Goal: Task Accomplishment & Management: Complete application form

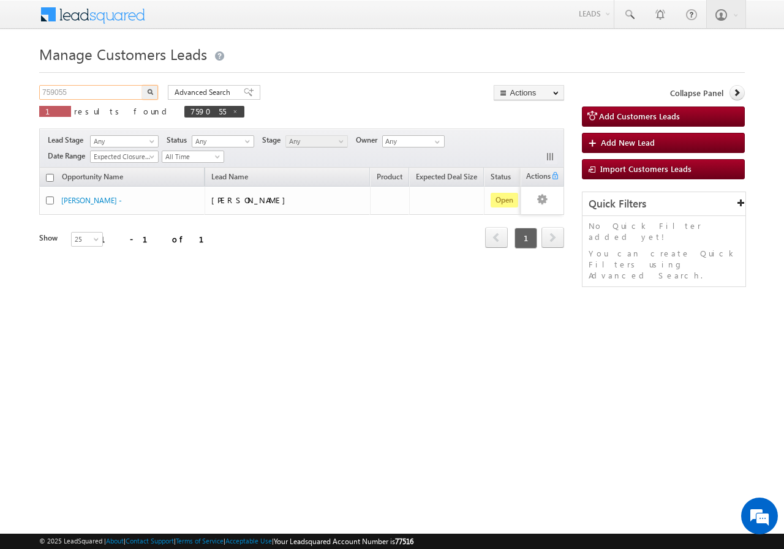
click at [121, 91] on input "759055" at bounding box center [91, 92] width 105 height 15
type input "7"
paste input "701900"
type input "701900"
click at [151, 92] on img "button" at bounding box center [150, 92] width 6 height 6
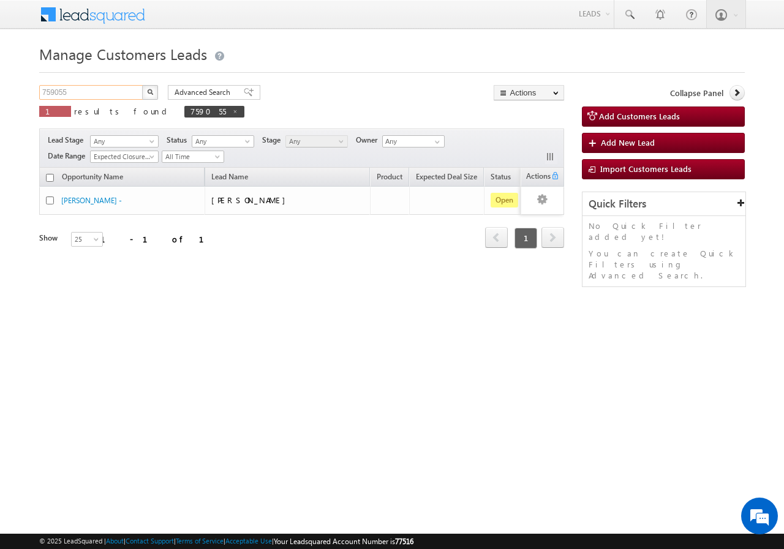
click at [104, 93] on input "759055" at bounding box center [91, 92] width 105 height 15
type input "7"
paste input "701900"
type input "701900"
click at [149, 89] on img "button" at bounding box center [150, 92] width 6 height 6
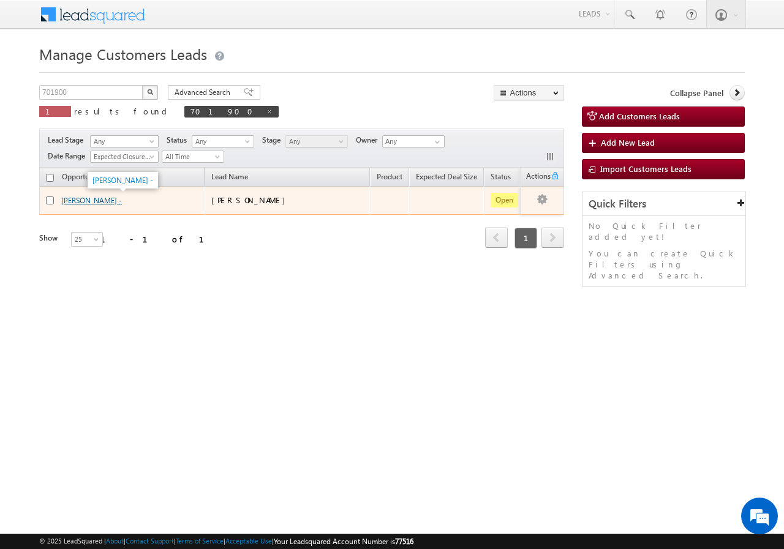
click at [79, 199] on link "[PERSON_NAME] -" at bounding box center [91, 200] width 61 height 9
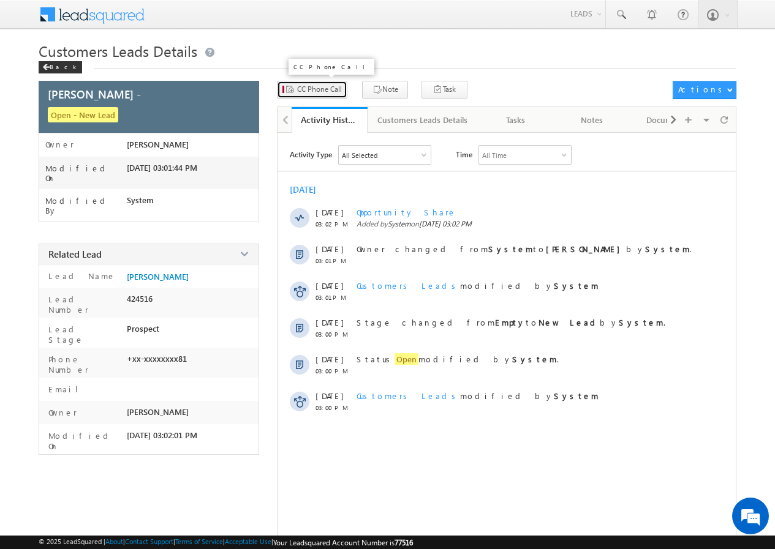
click at [312, 92] on span "CC Phone Call" at bounding box center [319, 89] width 45 height 11
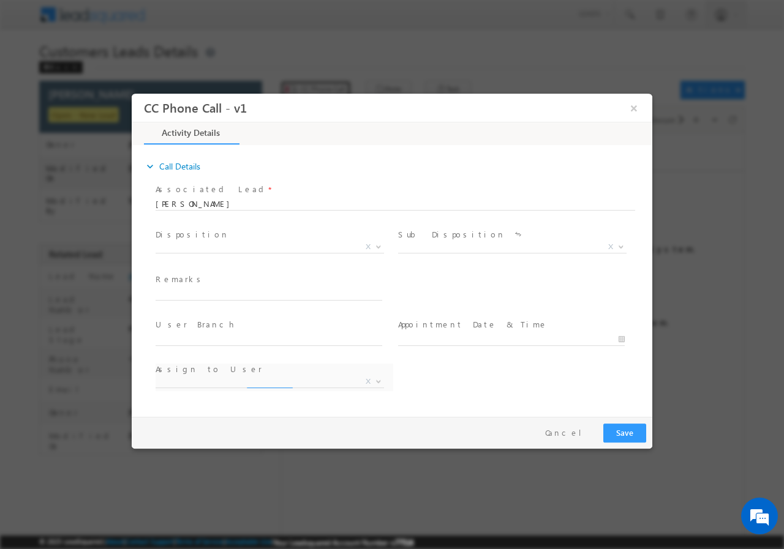
select select "abhishek.sharma3@sgrlimited.in"
click at [376, 247] on b at bounding box center [378, 246] width 7 height 4
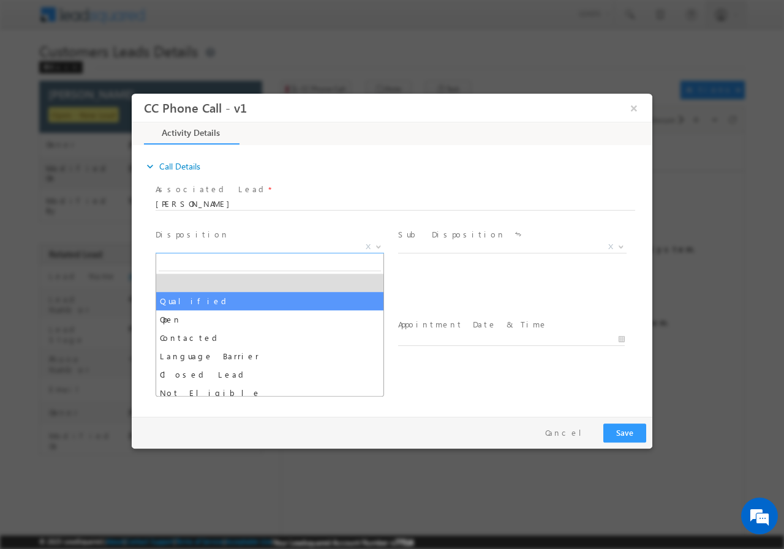
select select "Qualified"
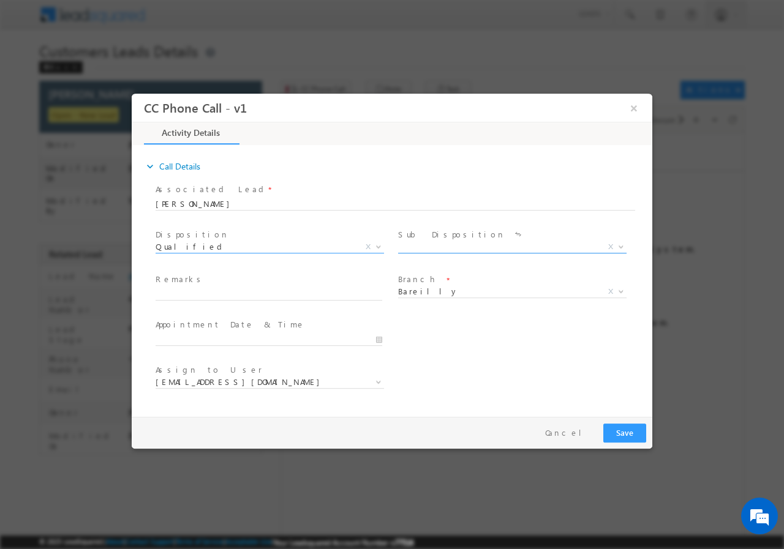
click at [616, 246] on span at bounding box center [620, 246] width 12 height 16
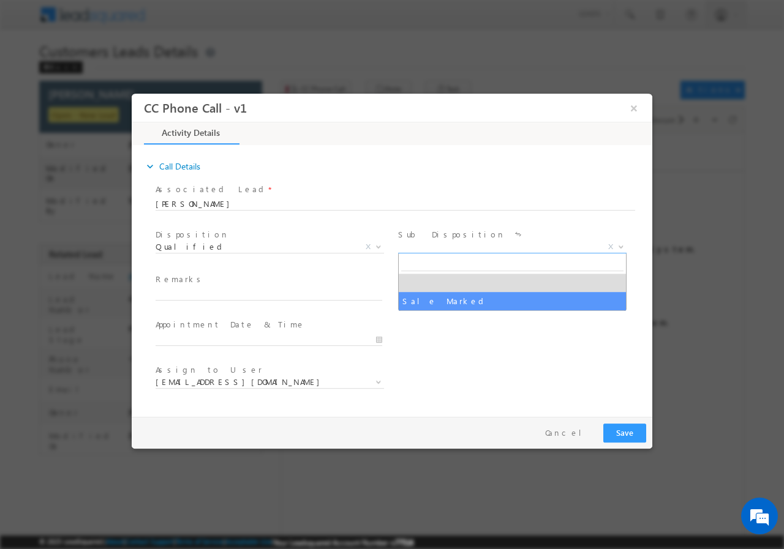
select select "Sale Marked"
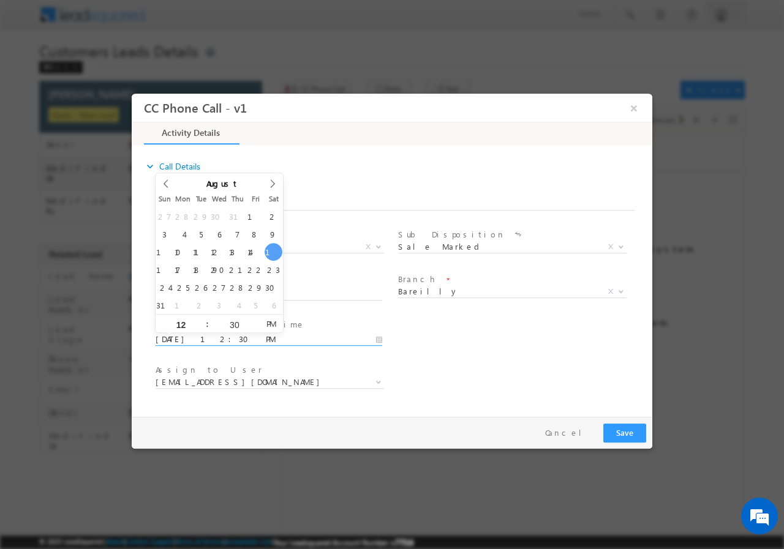
click at [380, 339] on input "08/16/2025 12:30 PM" at bounding box center [269, 339] width 227 height 12
type input "08/17/2025 11:30 AM"
type input "11"
click at [202, 326] on span at bounding box center [202, 327] width 9 height 9
type input "08/17/2025 11:29 AM"
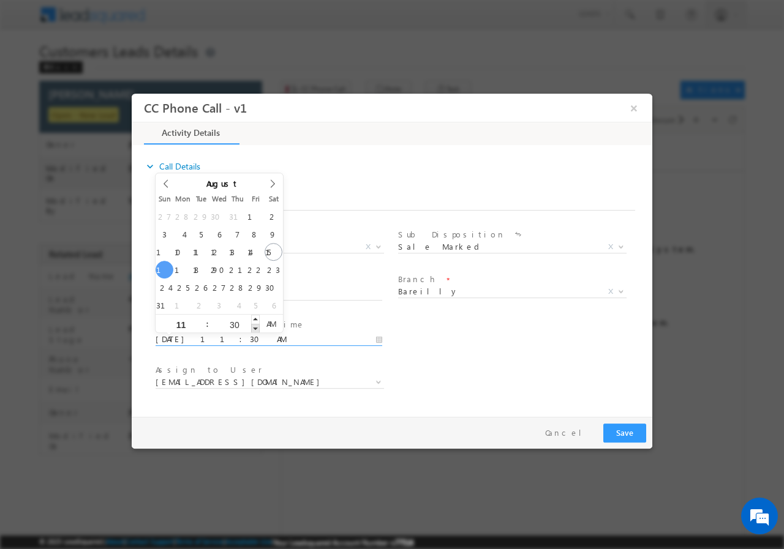
type input "29"
click at [255, 329] on span at bounding box center [255, 327] width 9 height 9
type input "08/17/2025 11:28 AM"
type input "28"
click at [255, 329] on span at bounding box center [255, 327] width 9 height 9
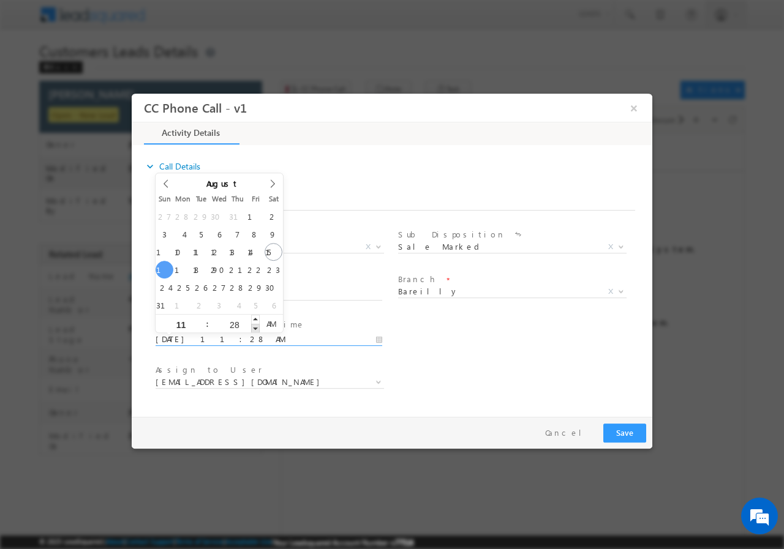
type input "08/17/2025 11:27 AM"
type input "27"
click at [255, 329] on span at bounding box center [255, 327] width 9 height 9
type input "08/17/2025 11:26 AM"
type input "26"
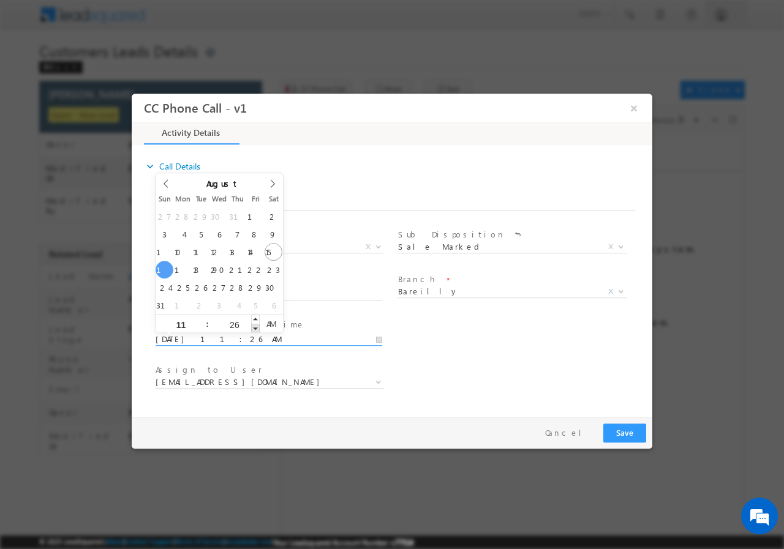
click at [254, 329] on span at bounding box center [255, 327] width 9 height 9
type input "08/17/2025 11:25 AM"
type input "25"
click at [254, 328] on span at bounding box center [255, 327] width 9 height 9
type input "08/17/2025 11:24 AM"
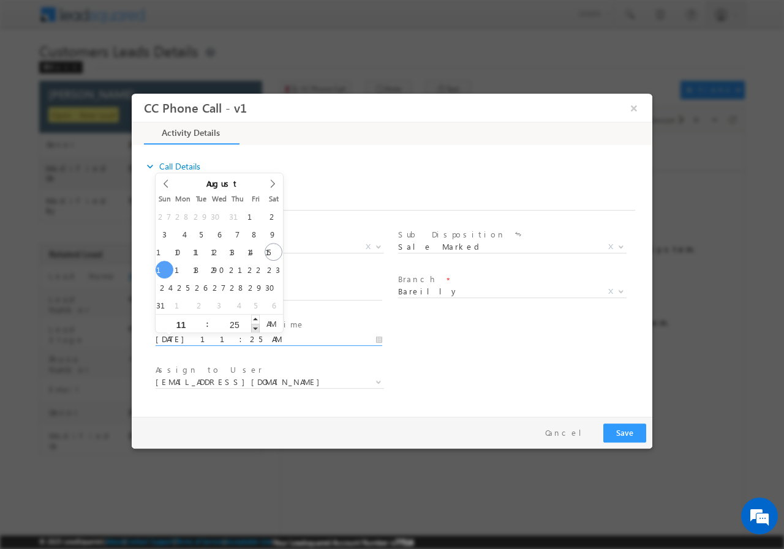
type input "24"
click at [254, 328] on span at bounding box center [255, 327] width 9 height 9
type input "08/17/2025 11:23 AM"
type input "23"
click at [254, 328] on span at bounding box center [255, 327] width 9 height 9
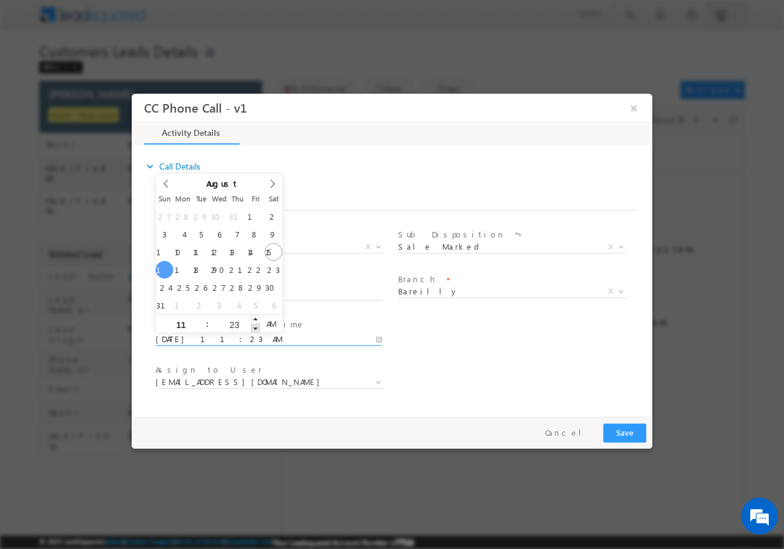
type input "08/17/2025 11:22 AM"
type input "22"
click at [255, 327] on span at bounding box center [255, 327] width 9 height 9
type input "08/17/2025 11:21 AM"
type input "21"
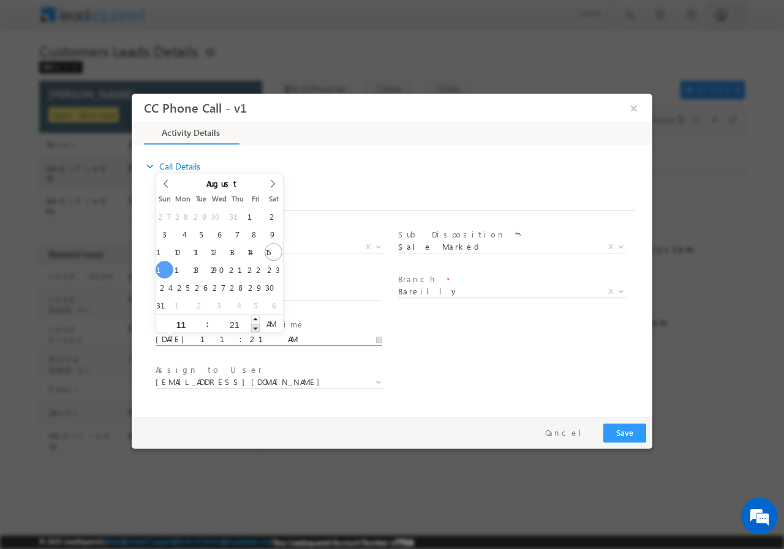
click at [255, 327] on span at bounding box center [255, 327] width 9 height 9
type input "08/17/2025 11:20 AM"
type input "20"
click at [255, 327] on span at bounding box center [255, 327] width 9 height 9
type input "08/17/2025 11:19 AM"
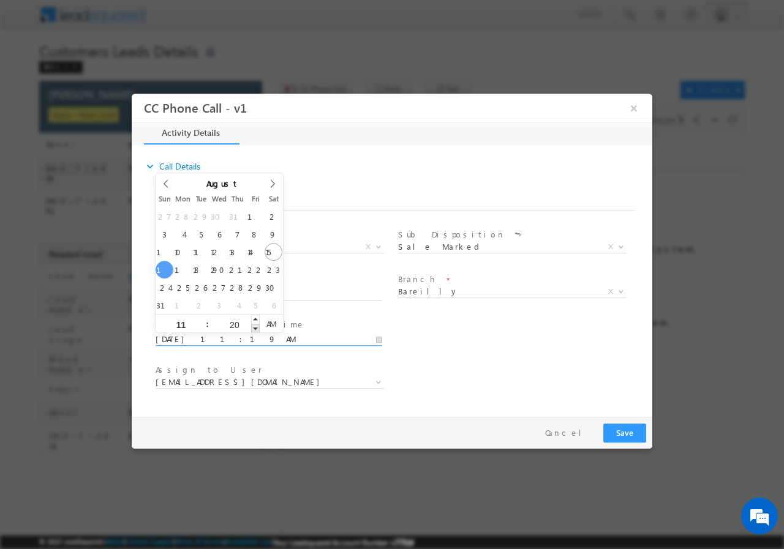
type input "19"
click at [255, 327] on span at bounding box center [255, 327] width 9 height 9
type input "08/17/2025 11:18 AM"
type input "18"
click at [255, 327] on span at bounding box center [255, 327] width 9 height 9
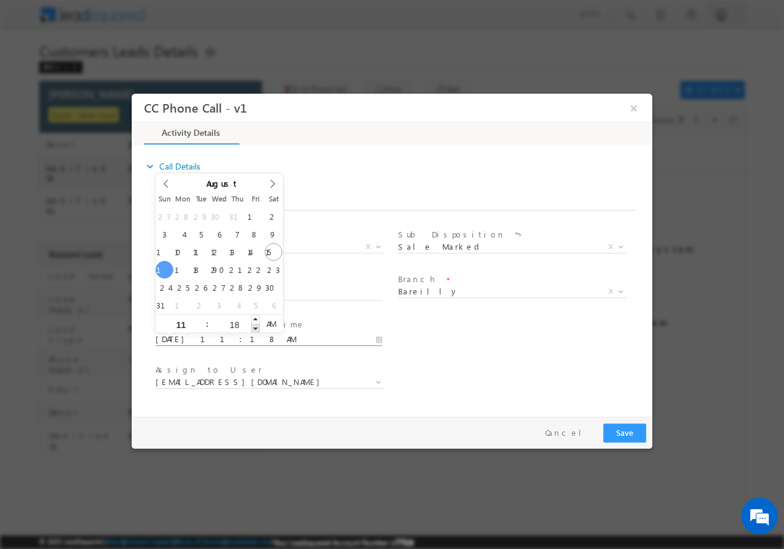
type input "08/17/2025 11:17 AM"
type input "17"
click at [255, 327] on span at bounding box center [255, 327] width 9 height 9
type input "08/17/2025 11:16 AM"
type input "16"
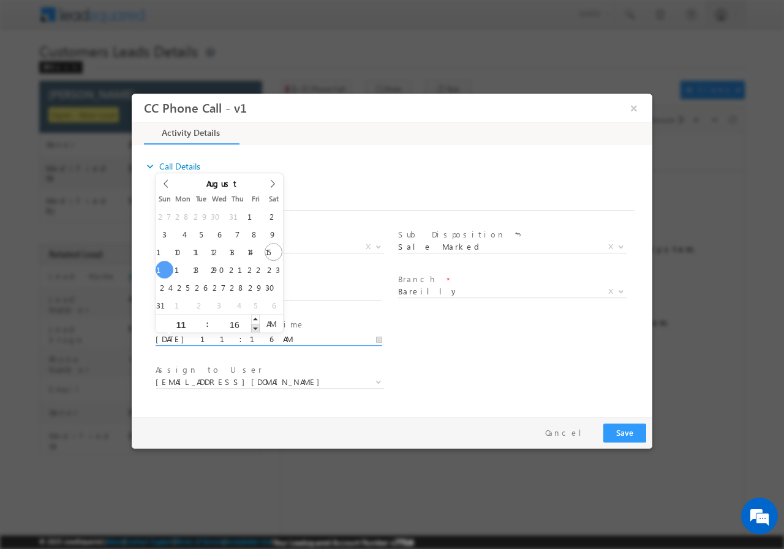
click at [255, 327] on span at bounding box center [255, 327] width 9 height 9
type input "08/17/2025 11:15 AM"
type input "15"
click at [255, 327] on span at bounding box center [255, 327] width 9 height 9
type input "08/17/2025 11:14 AM"
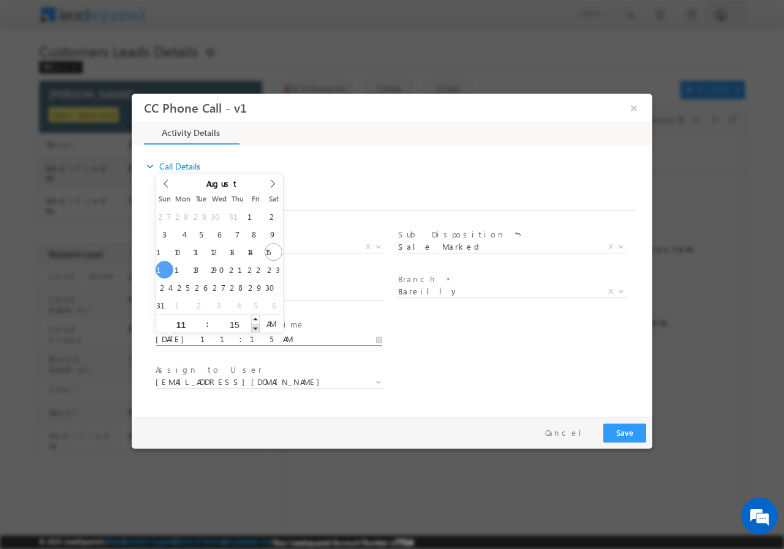
type input "14"
click at [255, 327] on span at bounding box center [255, 327] width 9 height 9
type input "08/17/2025 11:13 AM"
type input "13"
click at [255, 327] on span at bounding box center [255, 327] width 9 height 9
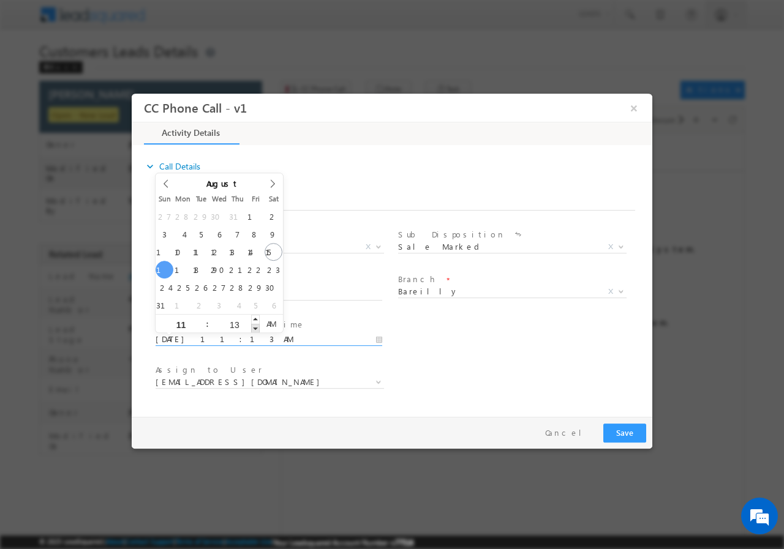
type input "08/17/2025 11:12 AM"
type input "12"
click at [255, 327] on span at bounding box center [255, 327] width 9 height 9
type input "08/17/2025 11:11 AM"
type input "11"
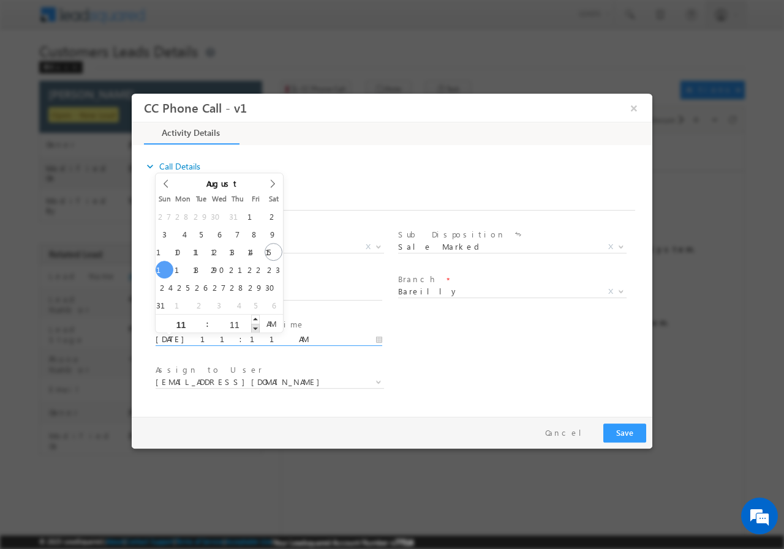
click at [255, 327] on span at bounding box center [255, 327] width 9 height 9
type input "08/17/2025 11:10 AM"
type input "10"
click at [255, 327] on span at bounding box center [255, 327] width 9 height 9
type input "08/17/2025 11:09 AM"
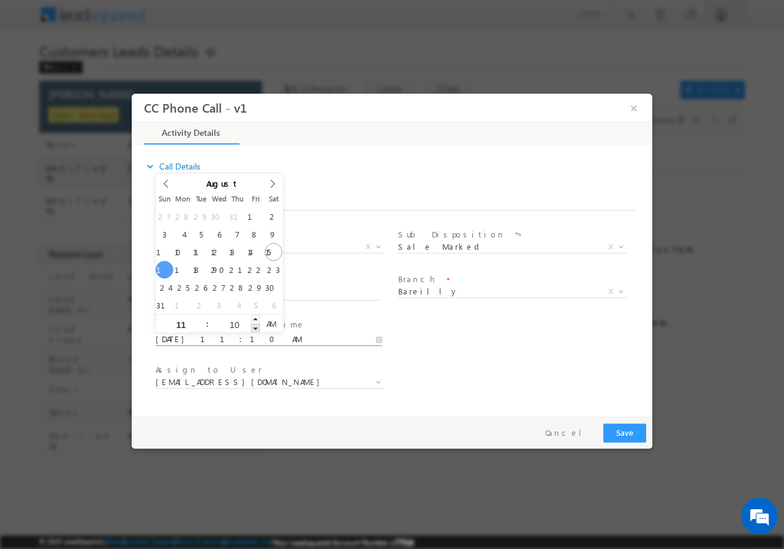
type input "09"
click at [255, 327] on span at bounding box center [255, 327] width 9 height 9
type input "08/17/2025 11:08 AM"
type input "08"
click at [255, 327] on span at bounding box center [255, 327] width 9 height 9
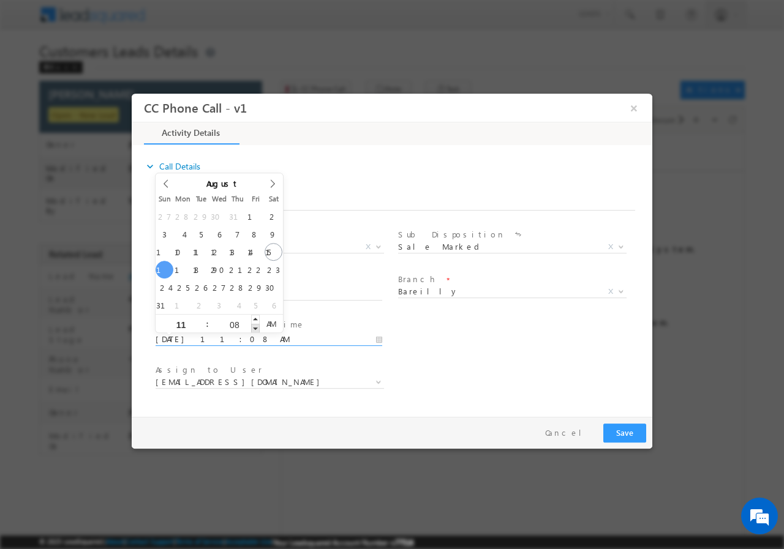
type input "08/17/2025 11:07 AM"
type input "07"
click at [255, 327] on span at bounding box center [255, 327] width 9 height 9
type input "08/17/2025 11:06 AM"
type input "06"
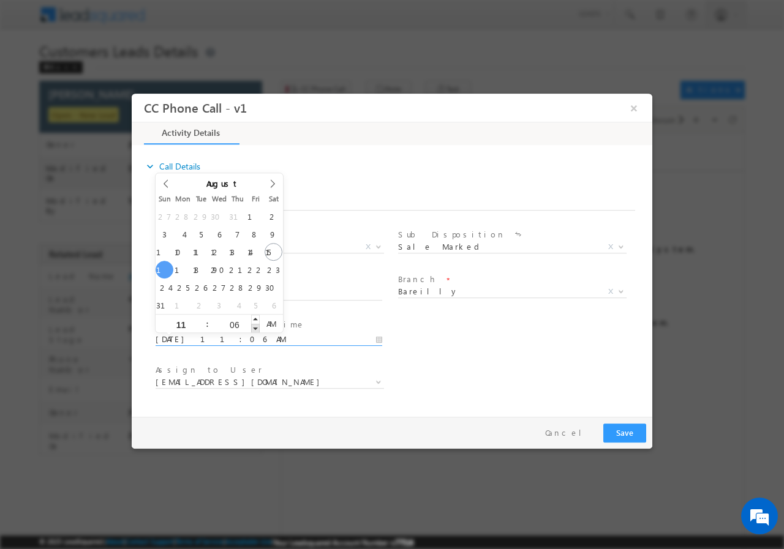
click at [255, 327] on span at bounding box center [255, 327] width 9 height 9
type input "08/17/2025 11:05 AM"
type input "05"
click at [255, 327] on span at bounding box center [255, 327] width 9 height 9
type input "08/17/2025 11:04 AM"
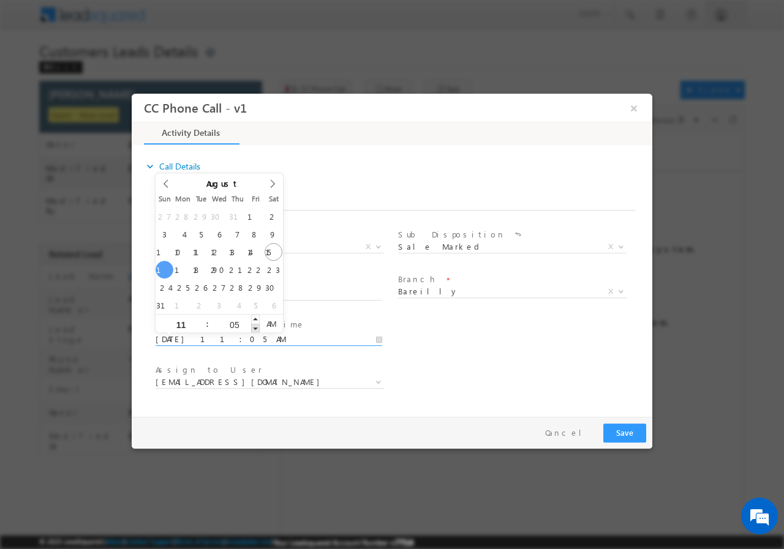
type input "04"
click at [255, 327] on span at bounding box center [255, 327] width 9 height 9
type input "08/17/2025 11:03 AM"
type input "03"
click at [255, 327] on span at bounding box center [255, 327] width 9 height 9
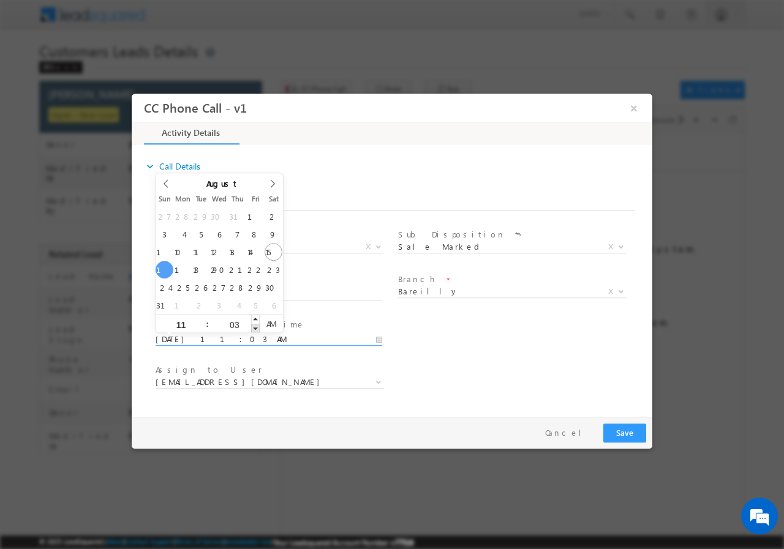
type input "08/17/2025 11:02 AM"
type input "02"
click at [255, 327] on span at bounding box center [255, 327] width 9 height 9
type input "08/17/2025 11:01 AM"
type input "01"
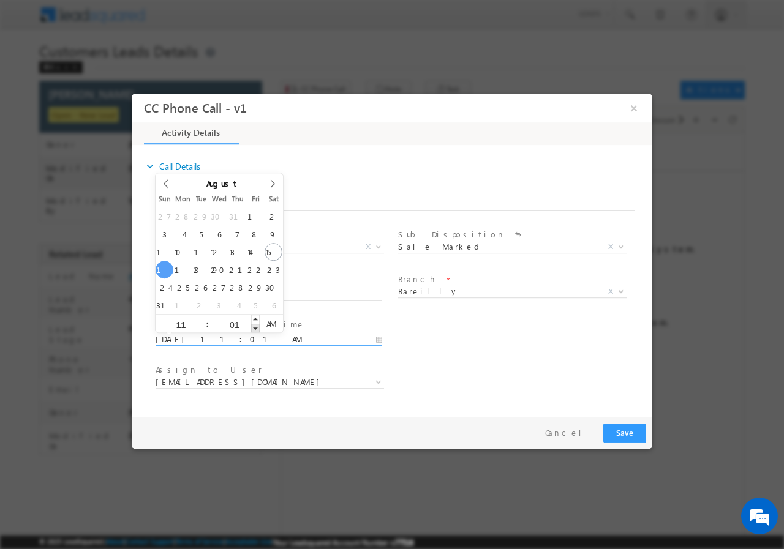
click at [255, 327] on span at bounding box center [255, 327] width 9 height 9
type input "08/17/2025 11:00 AM"
type input "00"
click at [255, 327] on span at bounding box center [255, 327] width 9 height 9
click at [508, 328] on div "User Branch * Appointment Date & Time * 08/17/2025 11:00 AM" at bounding box center [402, 337] width 499 height 45
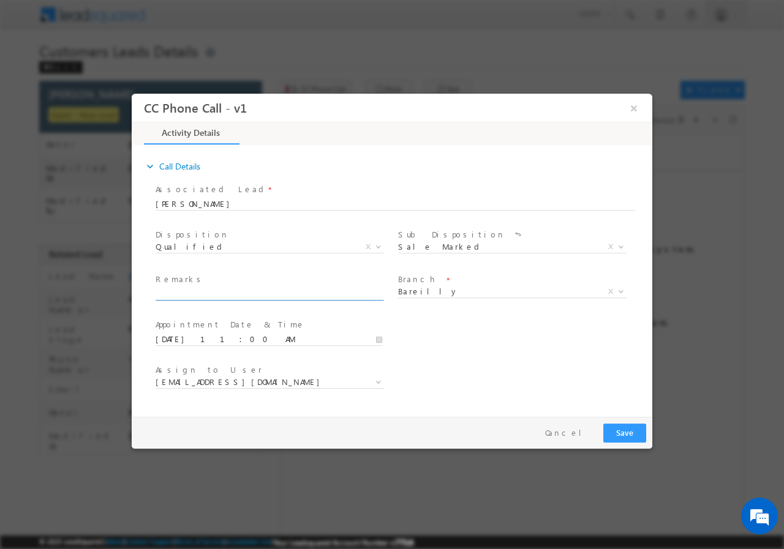
click at [178, 293] on input "text" at bounding box center [269, 294] width 227 height 12
paste input "Himanshu Verma /AGE 21 /LOAN REQ 20 L / Bareilly-243302 / VB_Know_More / UNIQ I…"
type input "Himanshu Verma /AGE 21 /LOAN REQ 20 L / Bareilly-243302 / VB_Know_More / UNIQ I…"
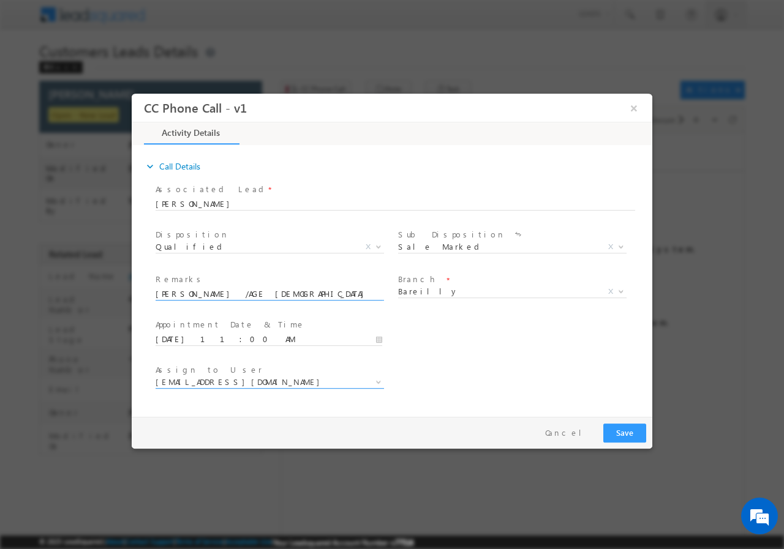
click at [377, 383] on span at bounding box center [377, 382] width 12 height 16
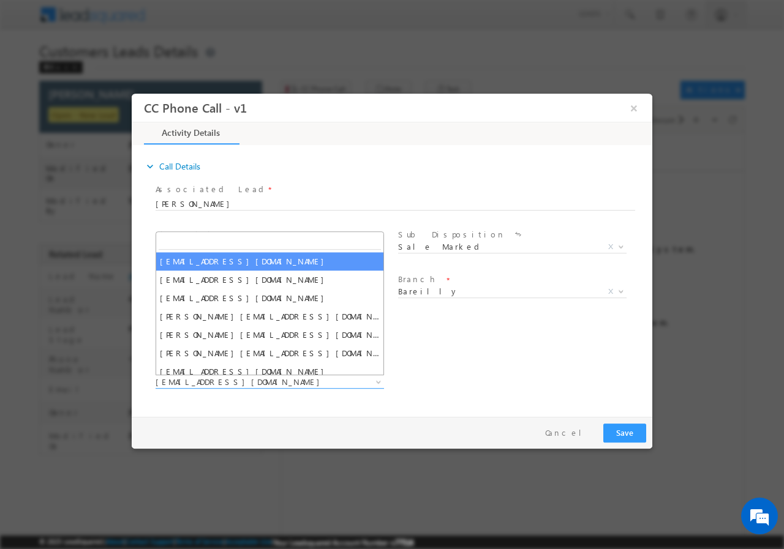
click at [228, 246] on input "search" at bounding box center [270, 241] width 222 height 15
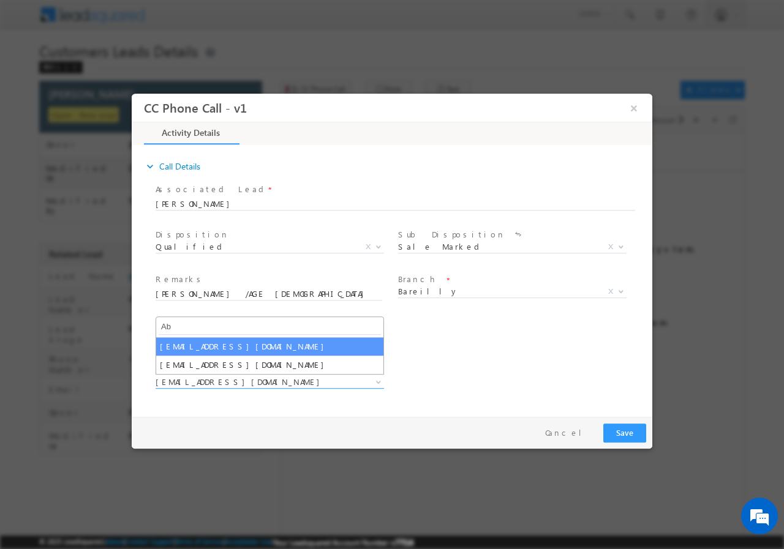
type input "A"
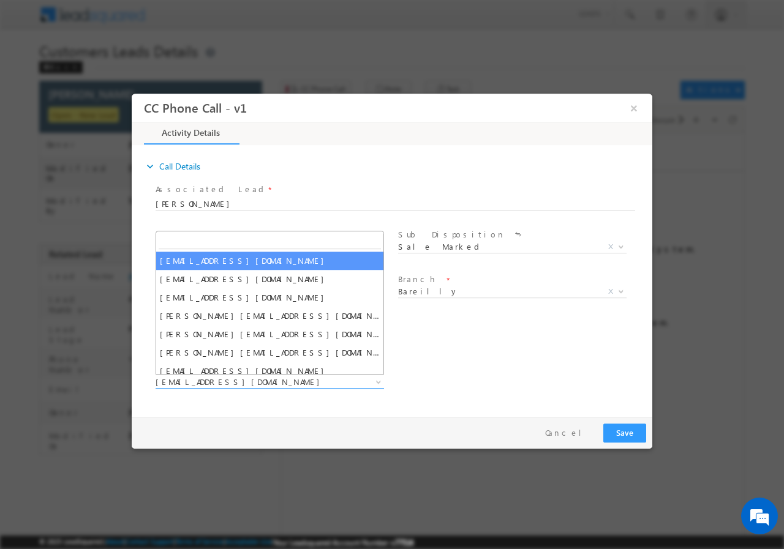
paste input "abhishek.yadav1@sgrlimited.in"
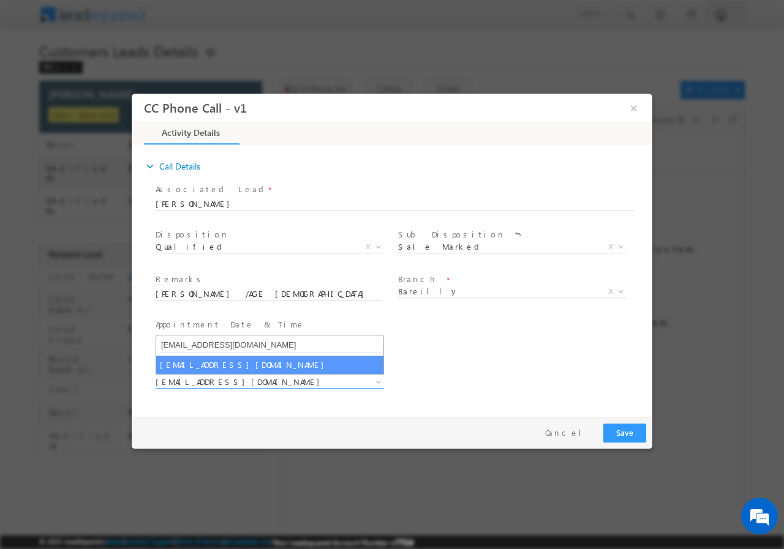
type input "abhishek.yadav1@sgrlimited.in"
select select "abhishek.yadav1@sgrlimited.in"
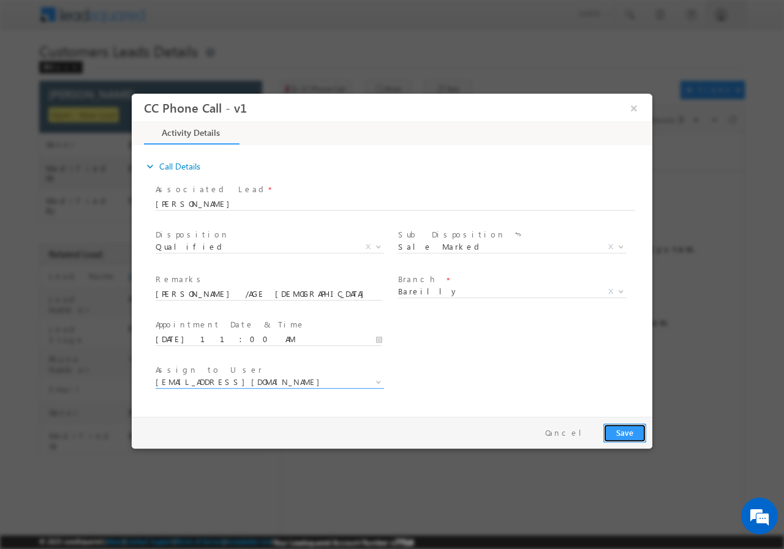
click at [625, 432] on button "Save" at bounding box center [624, 432] width 43 height 19
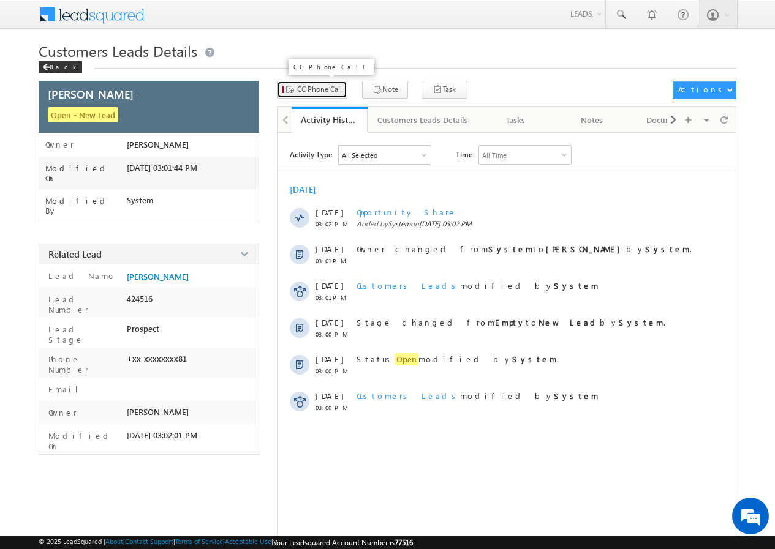
click at [317, 89] on span "CC Phone Call" at bounding box center [319, 89] width 45 height 11
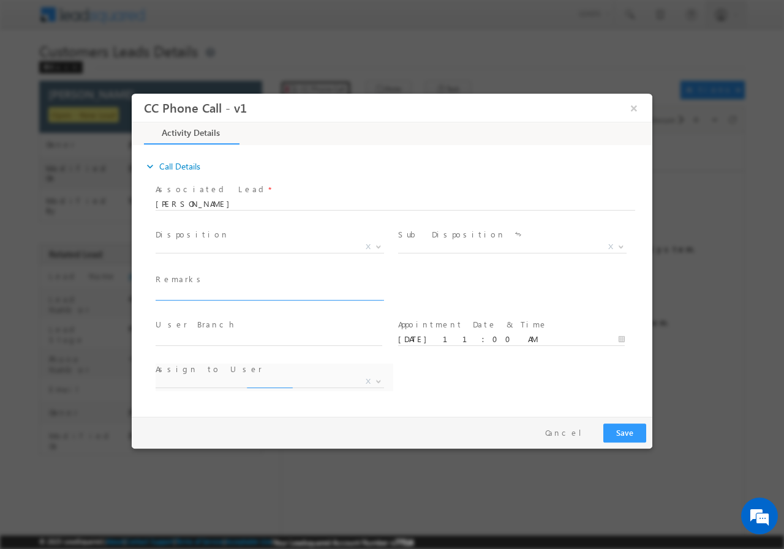
select select "abhishek.sharma3@sgrlimited.in"
click at [635, 105] on button "×" at bounding box center [634, 107] width 21 height 23
